Goal: Task Accomplishment & Management: Manage account settings

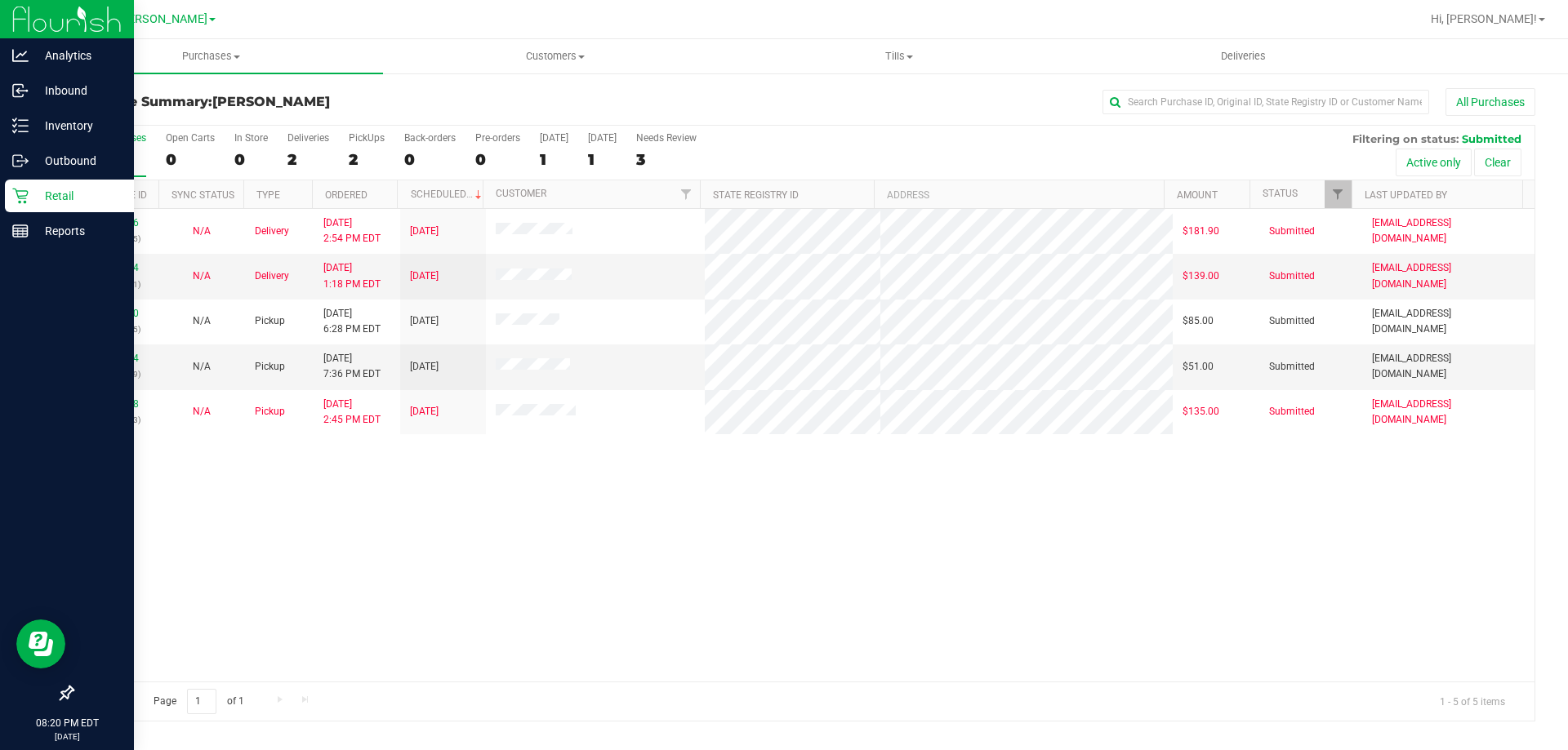
click at [47, 201] on p "Retail" at bounding box center [78, 196] width 98 height 20
click at [18, 193] on icon at bounding box center [20, 196] width 16 height 16
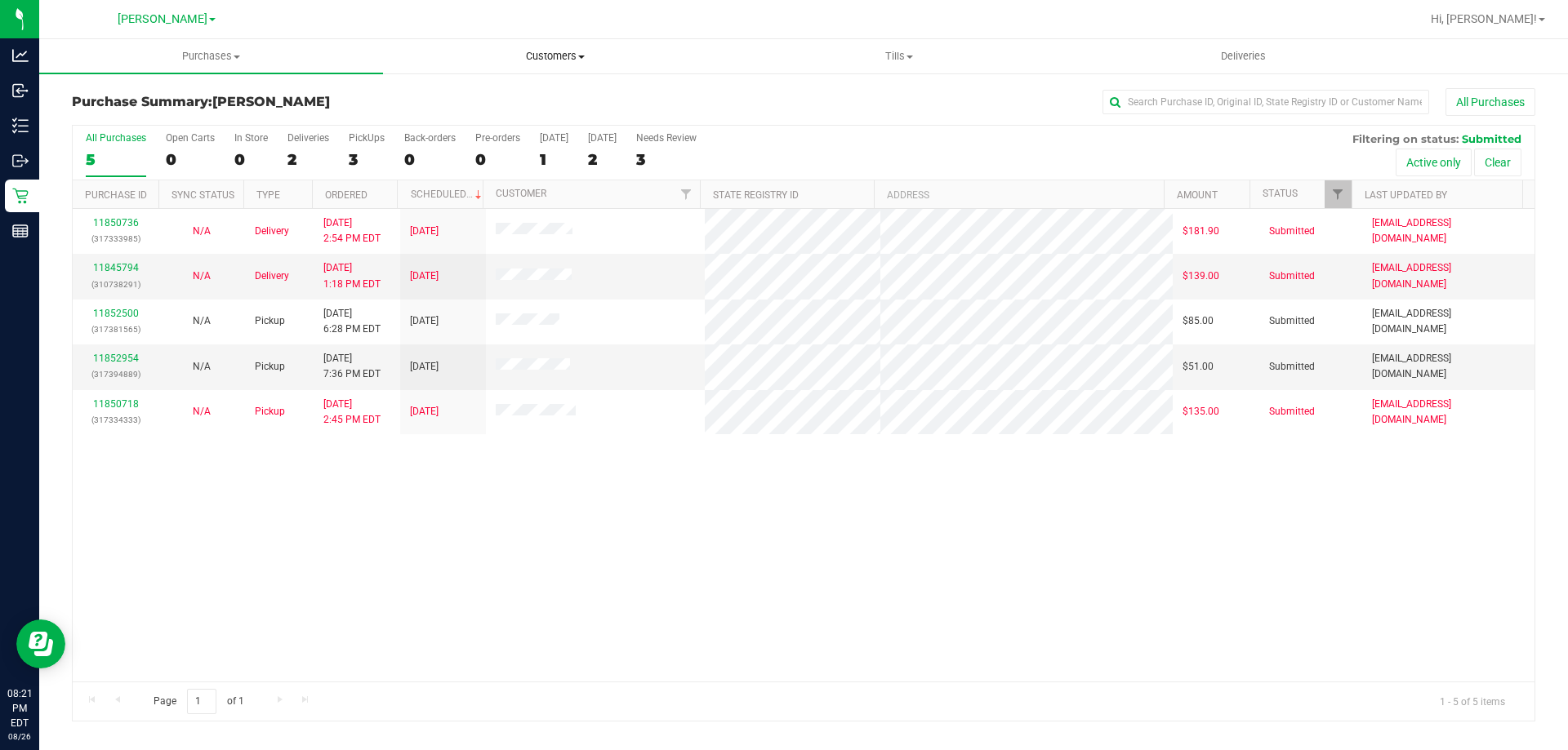
click at [535, 59] on span "Customers" at bounding box center [555, 56] width 342 height 15
click at [346, 47] on uib-tab-heading "Purchases Summary of purchases Fulfillment All purchases" at bounding box center [211, 56] width 342 height 33
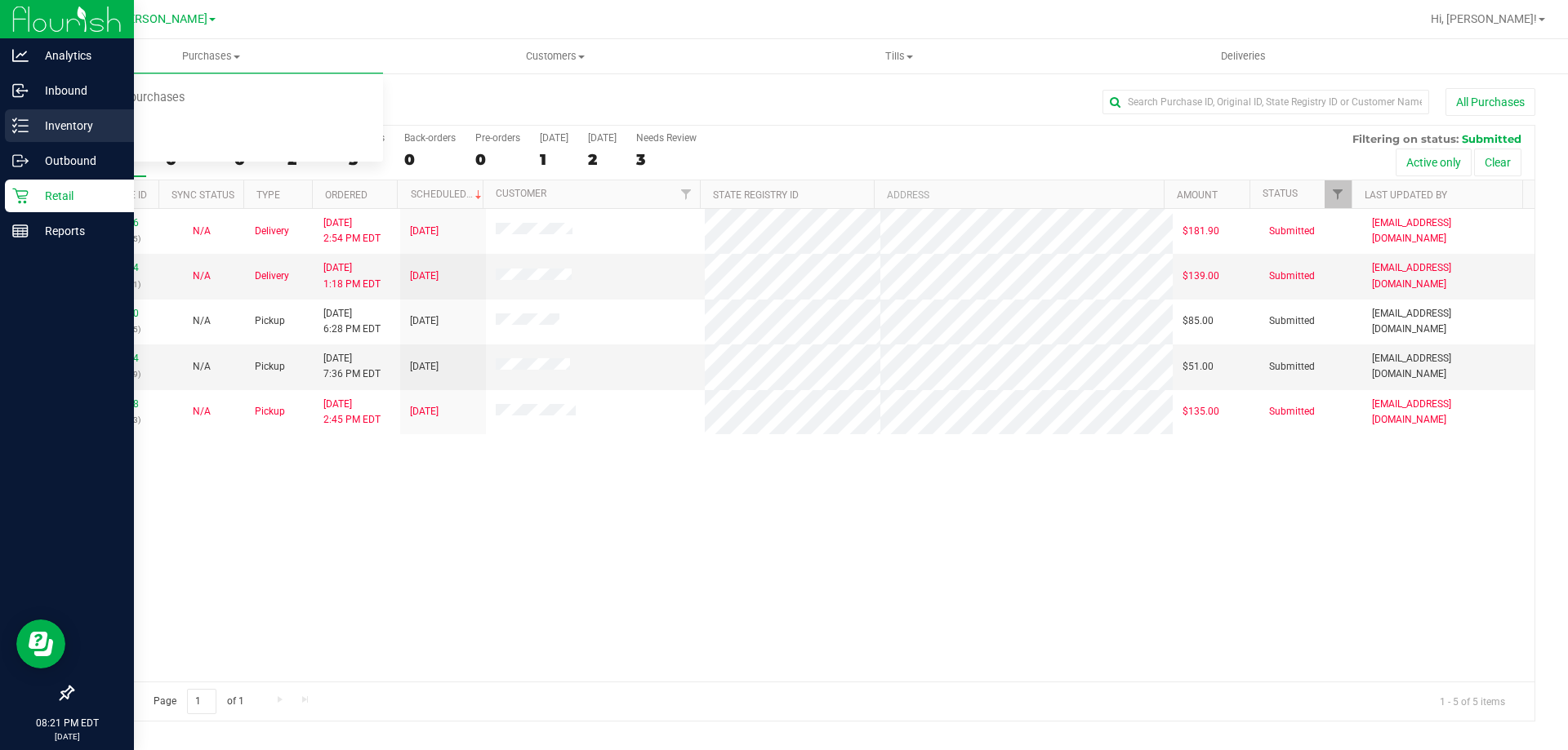
click at [24, 119] on icon at bounding box center [20, 125] width 16 height 16
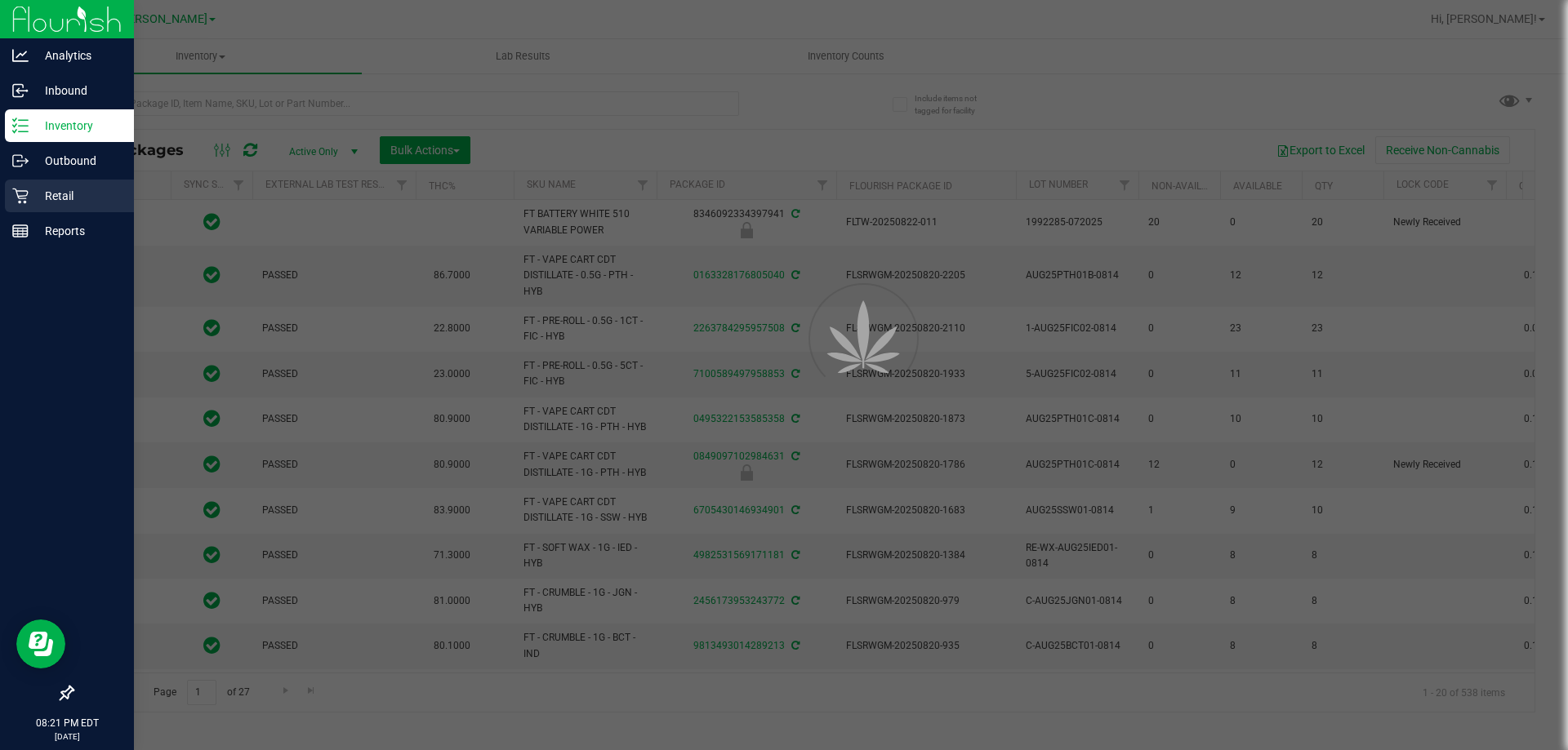
click at [54, 196] on p "Retail" at bounding box center [78, 196] width 98 height 20
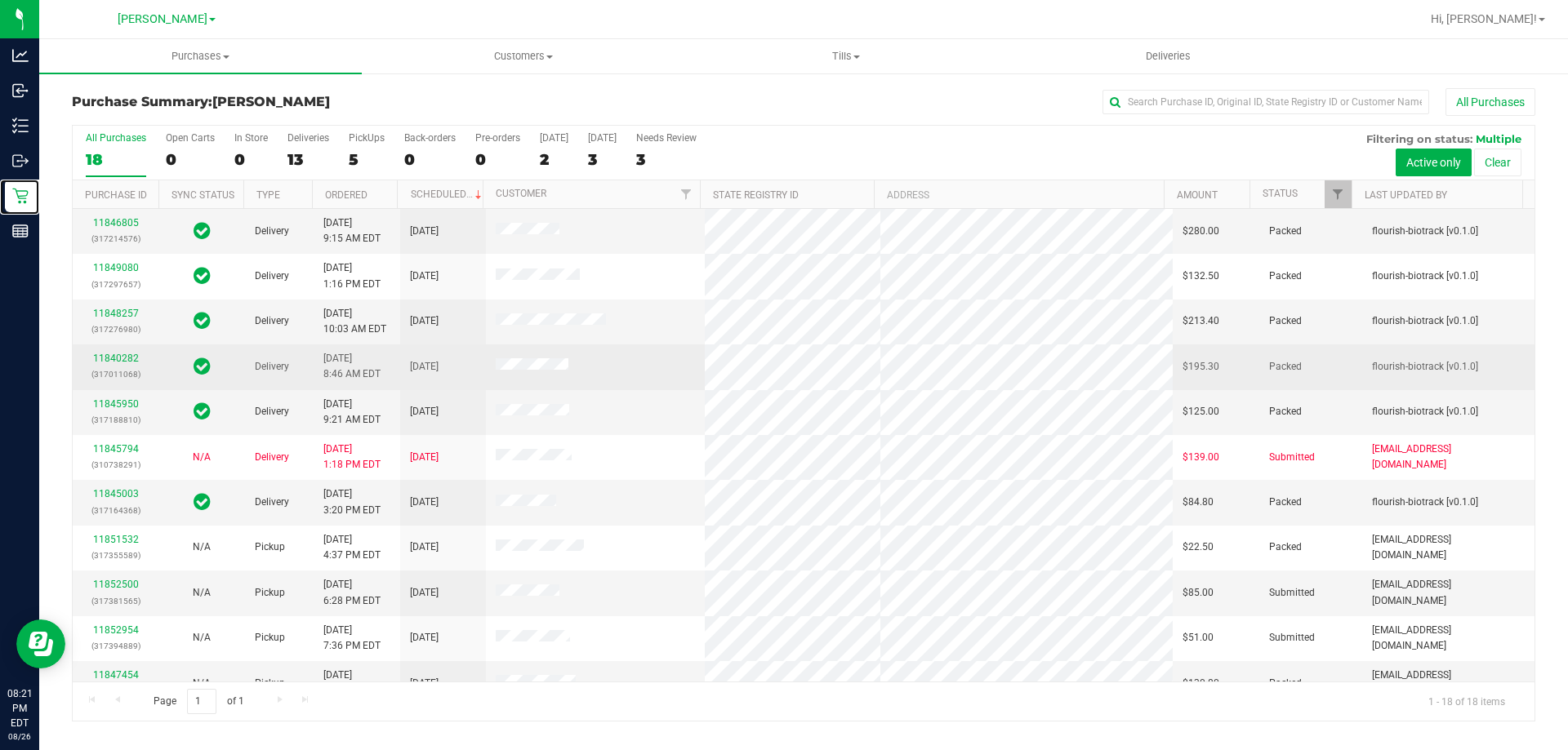
scroll to position [245, 0]
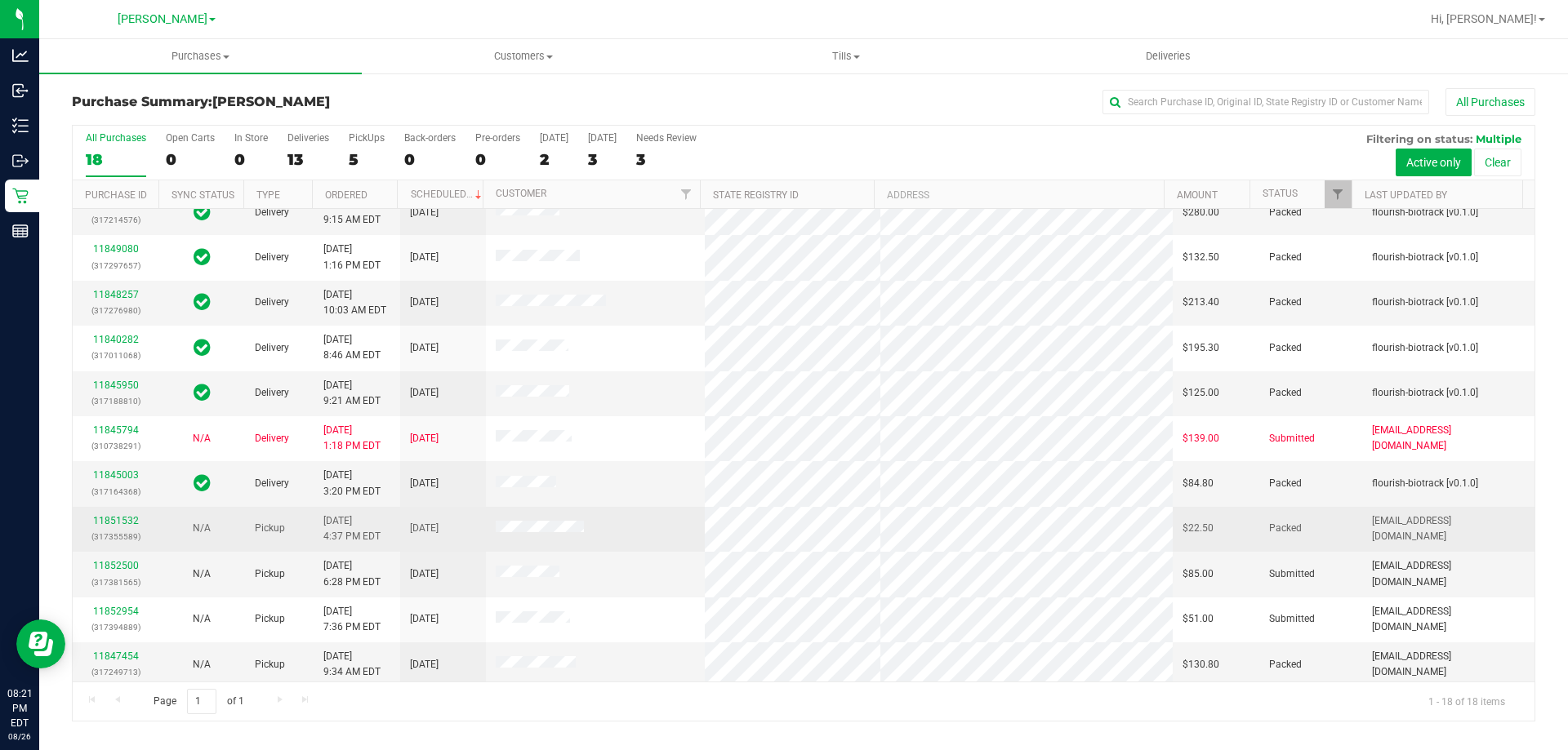
click at [438, 536] on span "[DATE]" at bounding box center [424, 529] width 28 height 16
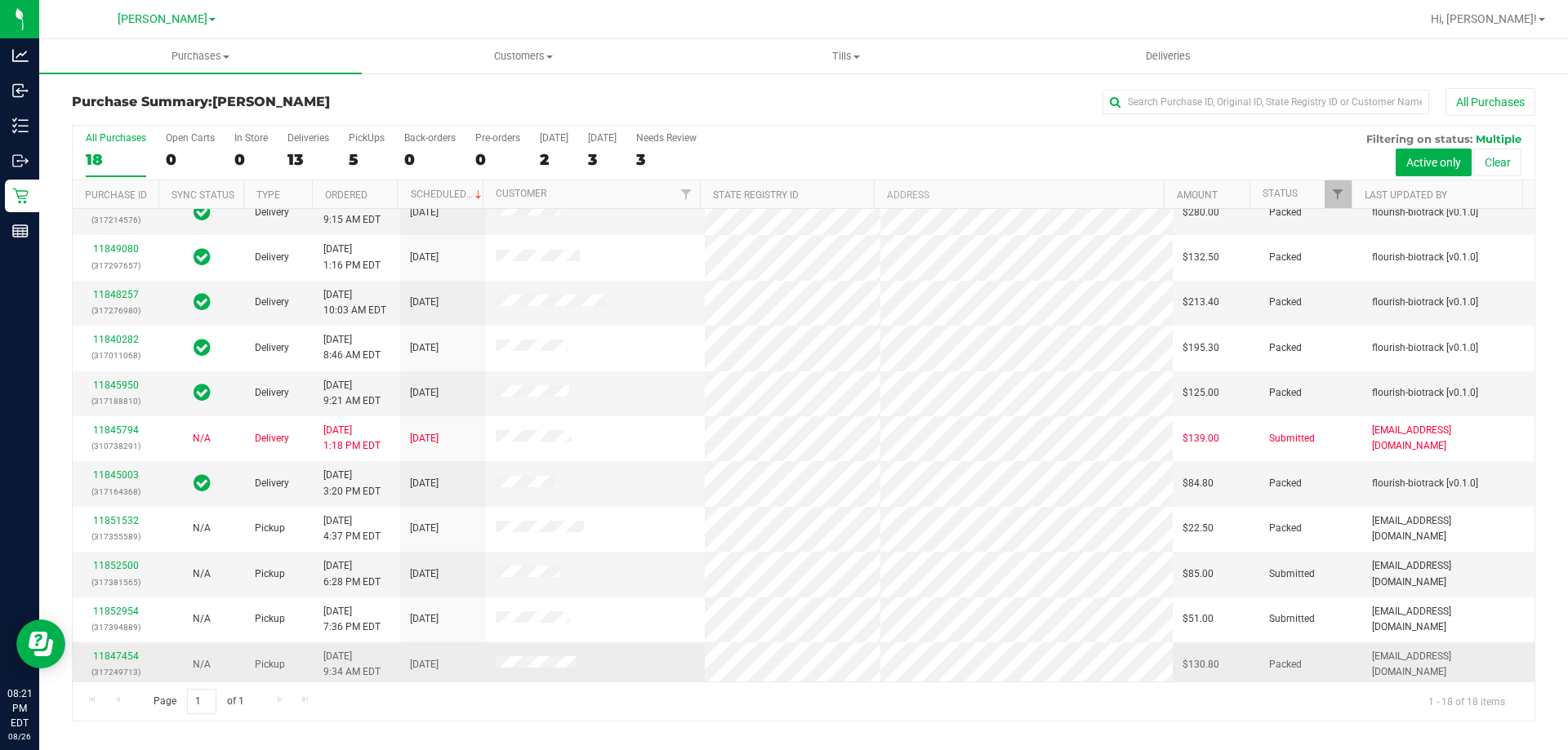
click at [438, 660] on span "[DATE]" at bounding box center [424, 665] width 28 height 16
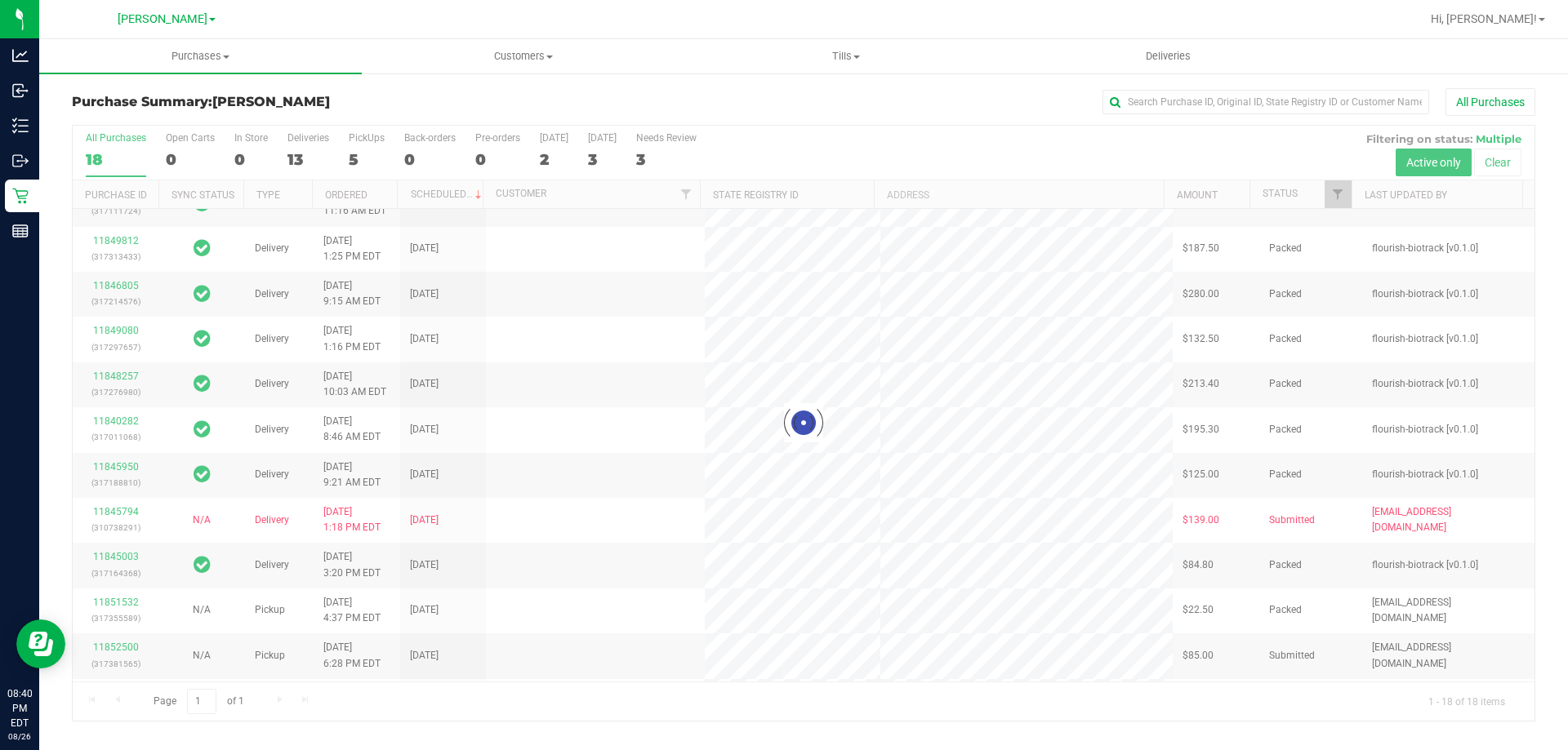
scroll to position [0, 0]
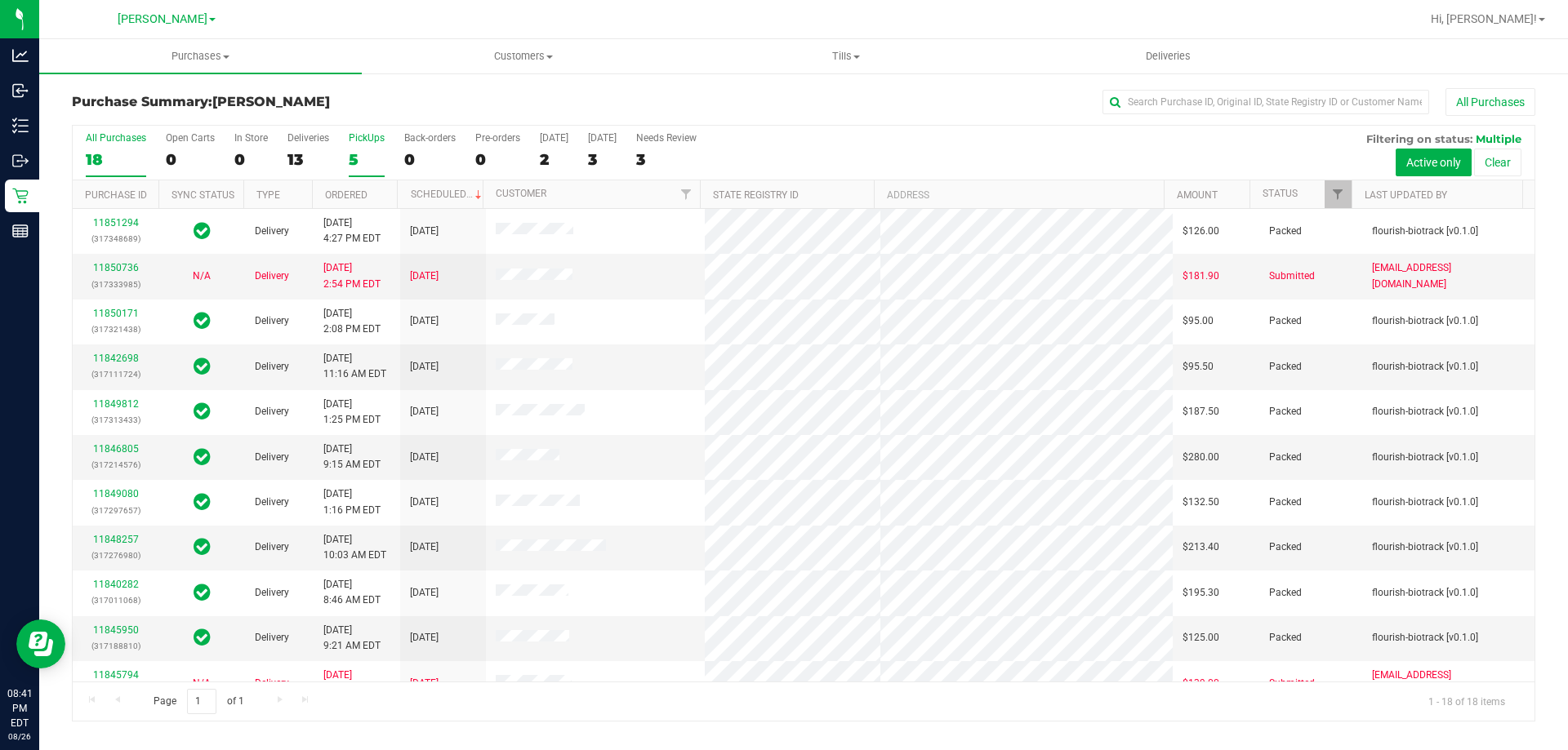
click at [358, 146] on label "PickUps 5" at bounding box center [367, 154] width 36 height 45
click at [0, 0] on input "PickUps 5" at bounding box center [0, 0] width 0 height 0
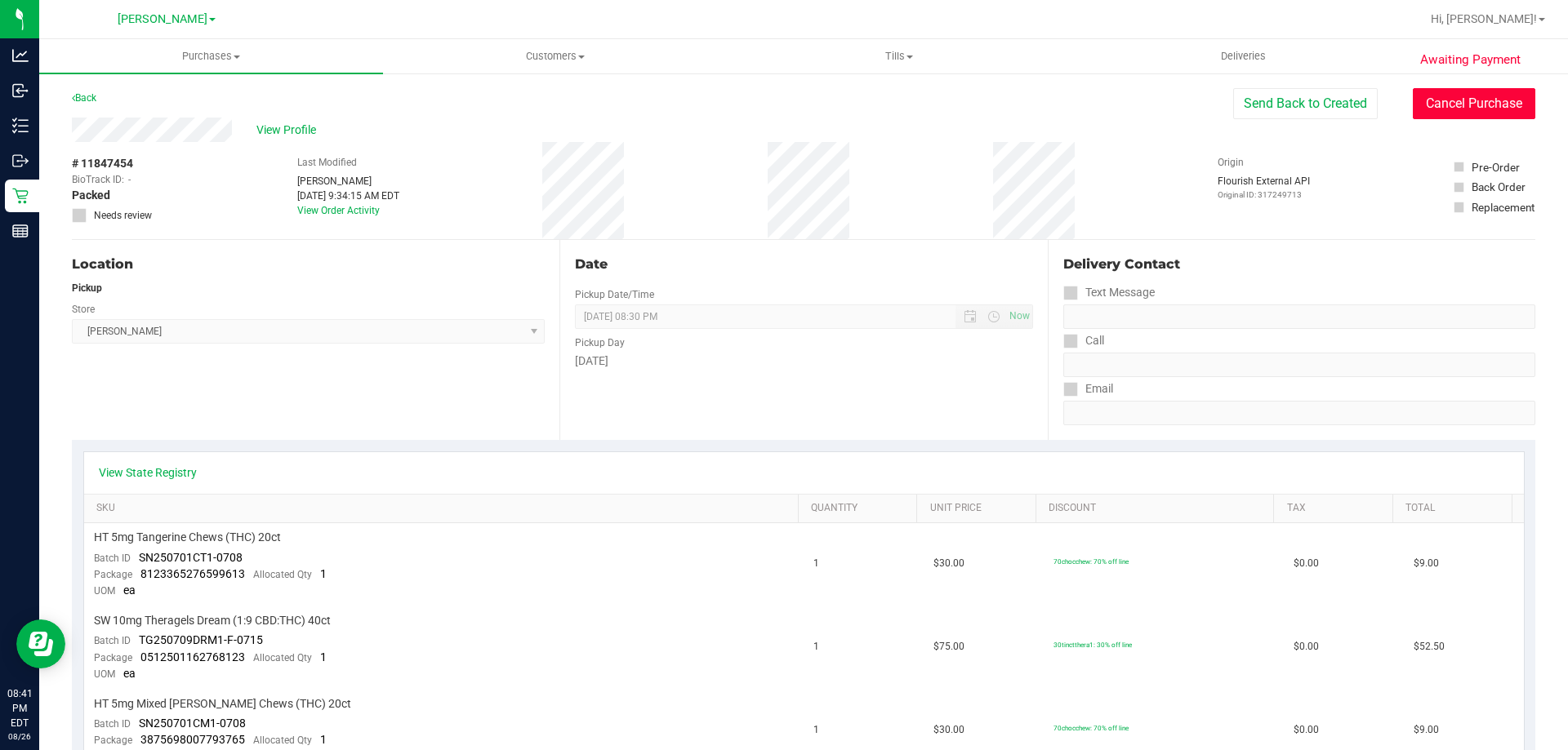
click at [1445, 98] on button "Cancel Purchase" at bounding box center [1474, 104] width 123 height 31
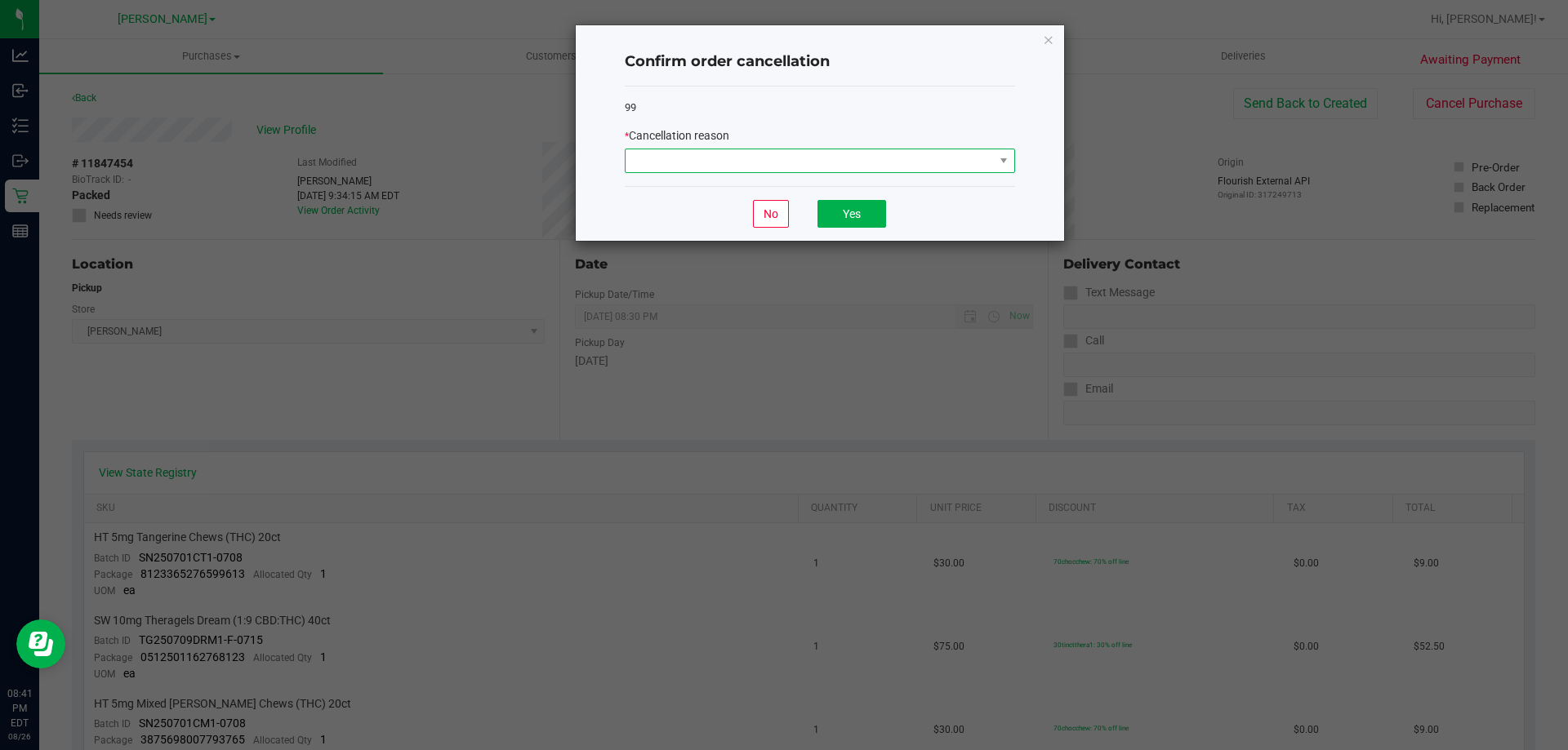
click at [931, 164] on span at bounding box center [809, 161] width 368 height 22
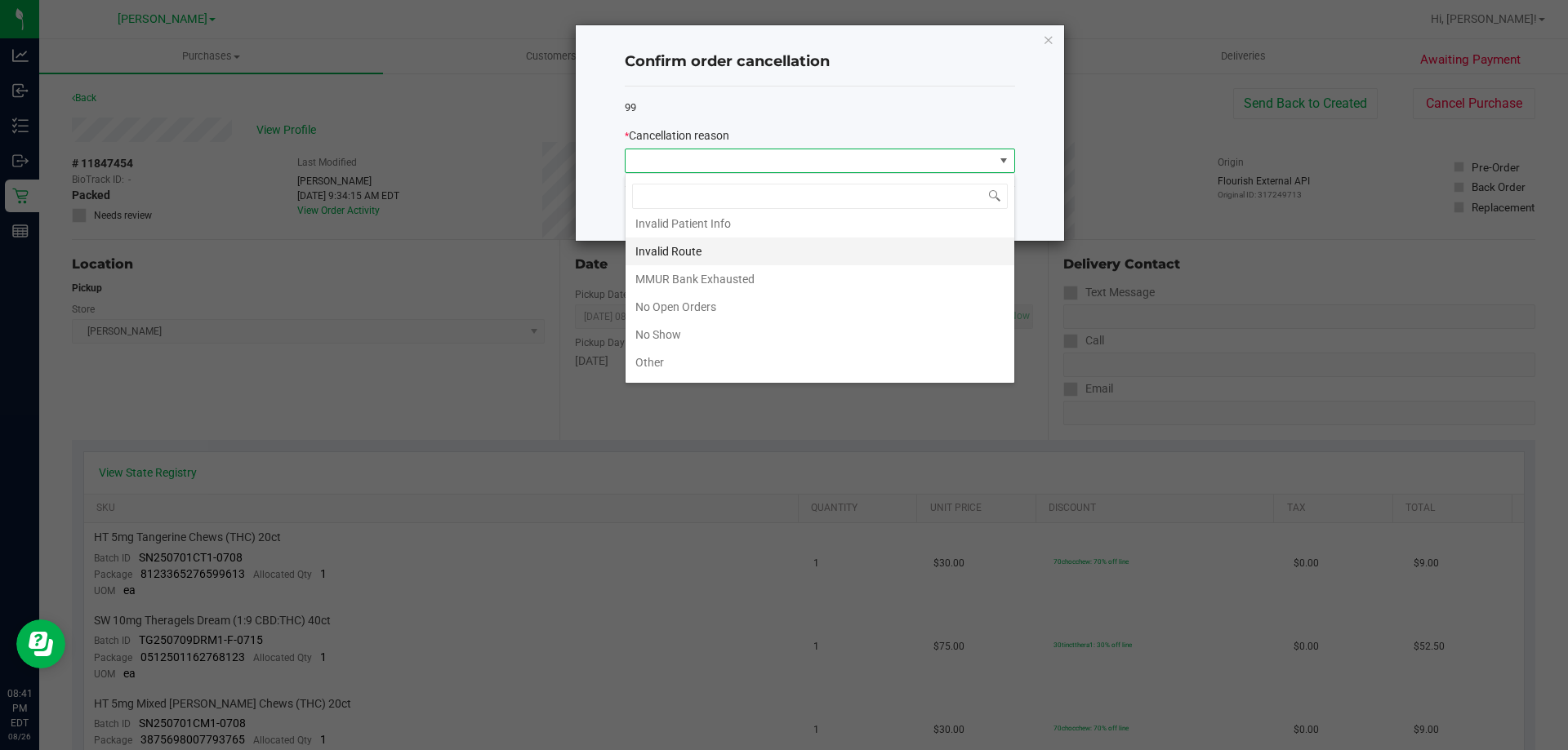
scroll to position [82, 0]
click at [787, 318] on li "No Show" at bounding box center [820, 316] width 388 height 28
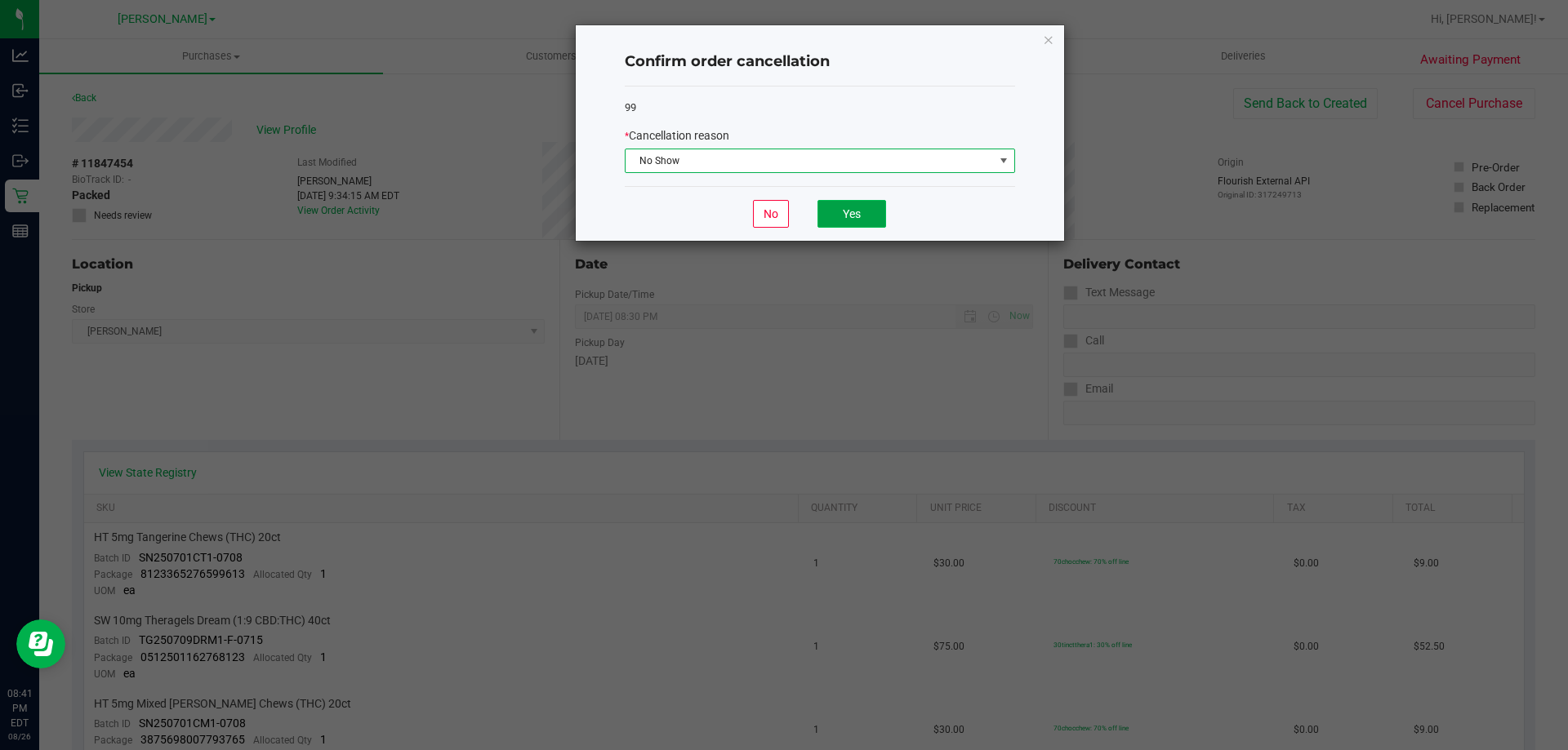
click at [853, 214] on button "Yes" at bounding box center [851, 214] width 68 height 28
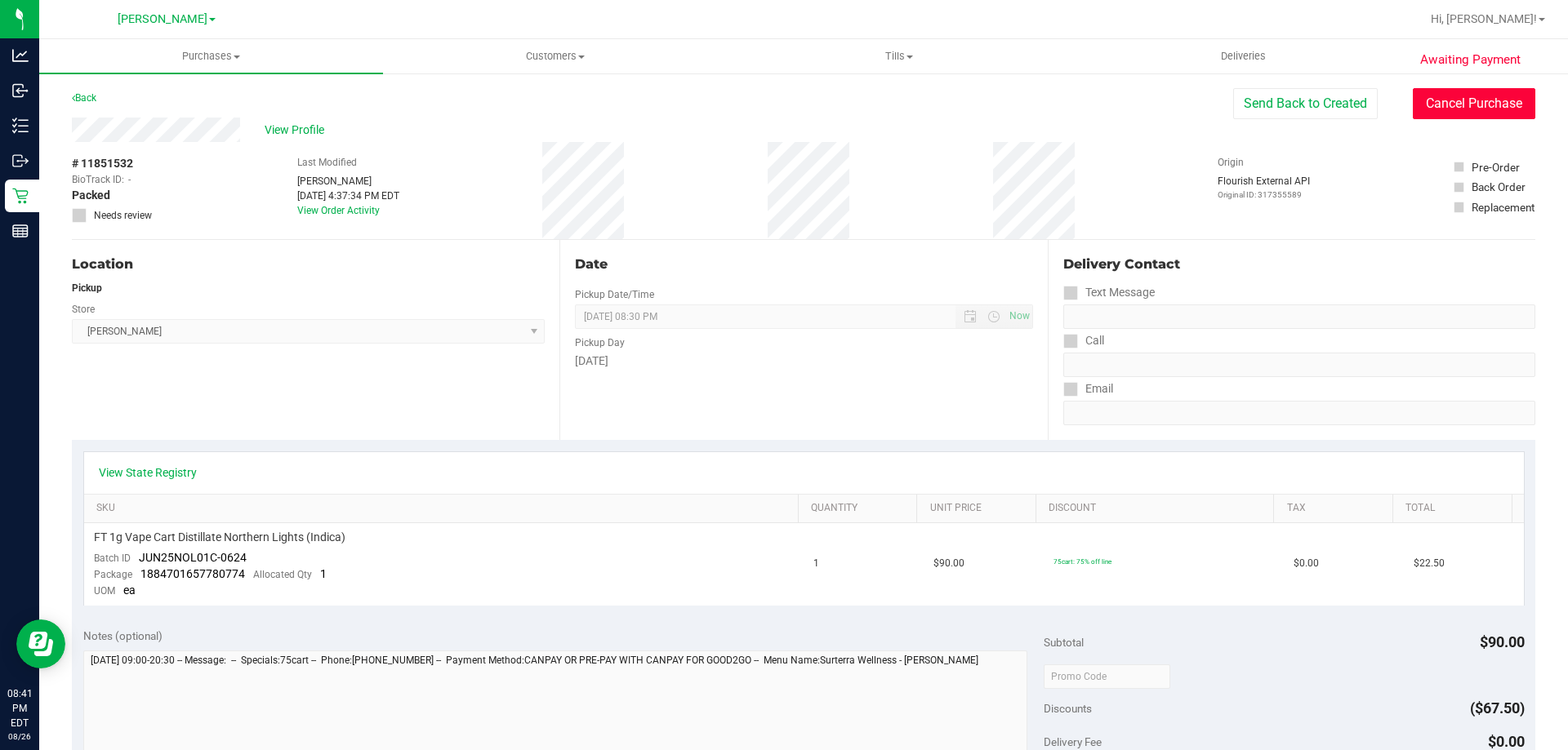
click at [1477, 104] on button "Cancel Purchase" at bounding box center [1474, 104] width 123 height 31
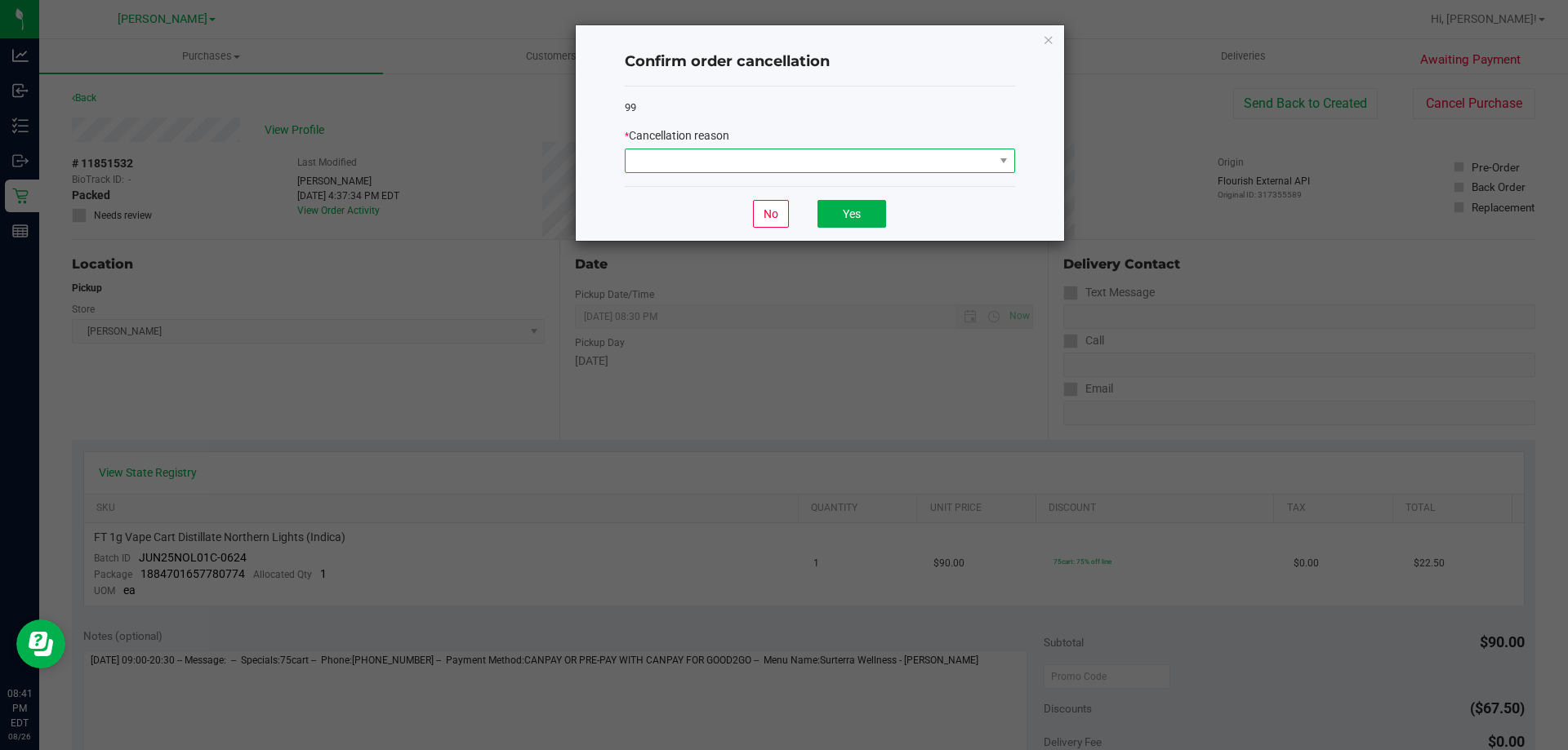
click at [746, 159] on span at bounding box center [809, 161] width 368 height 22
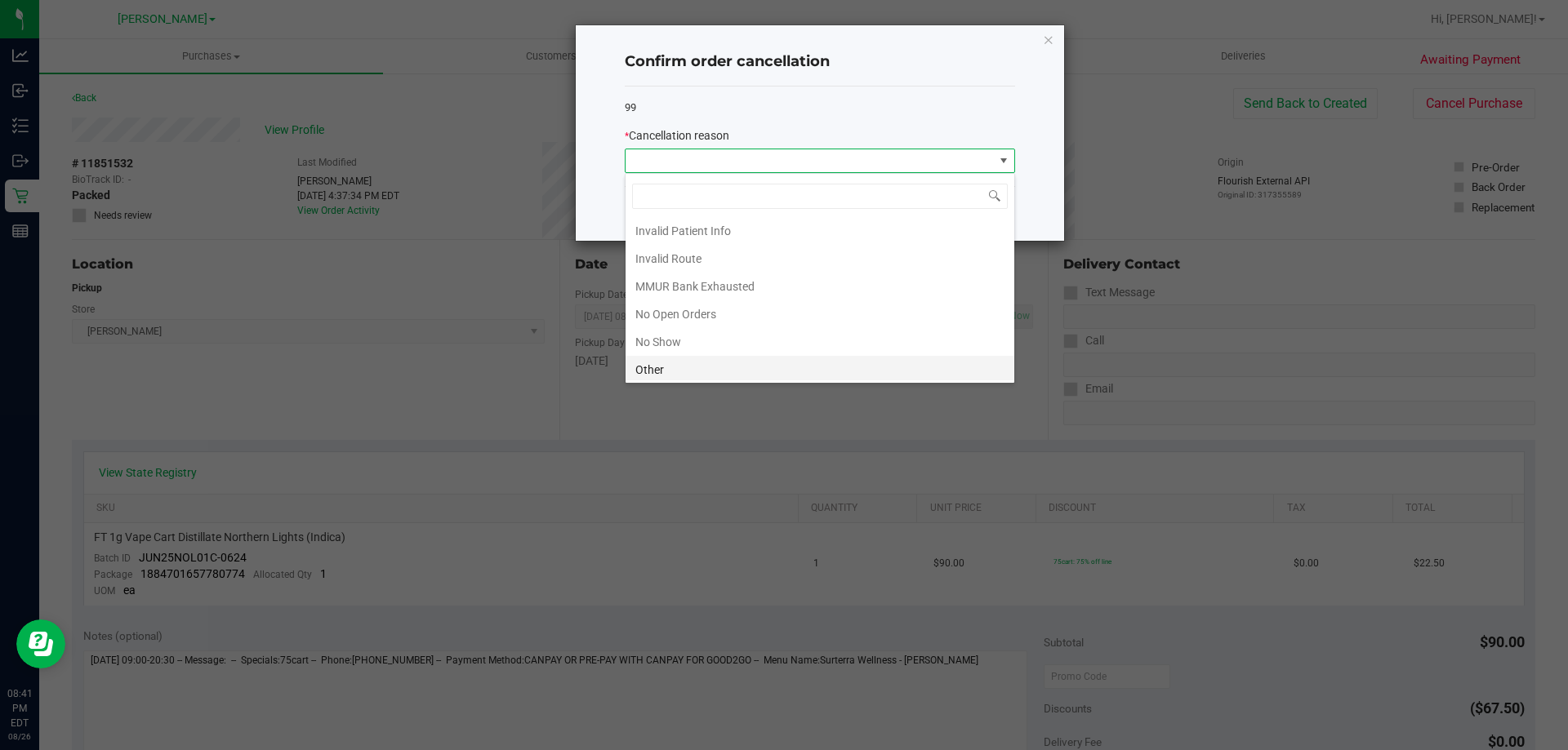
scroll to position [114, 0]
click at [705, 286] on li "No Show" at bounding box center [820, 283] width 388 height 28
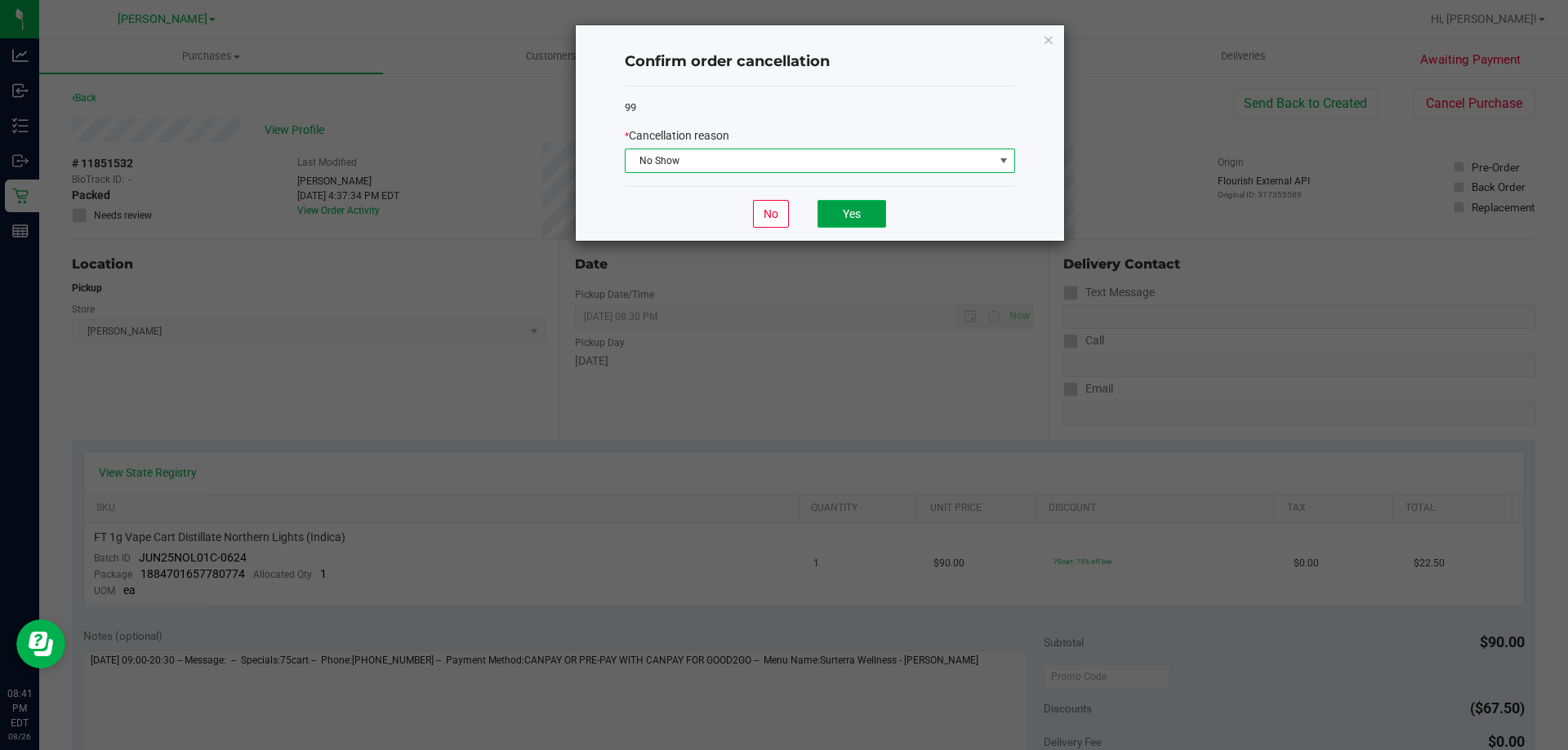
click at [853, 212] on button "Yes" at bounding box center [851, 214] width 68 height 28
